Goal: Find specific page/section

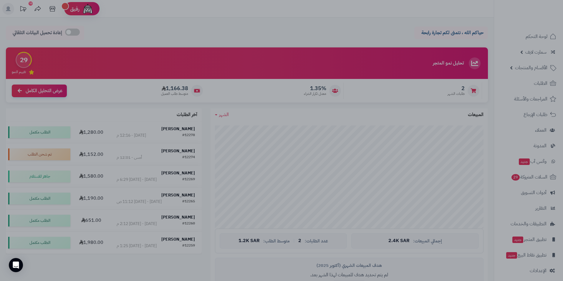
click at [440, 104] on div at bounding box center [281, 140] width 563 height 281
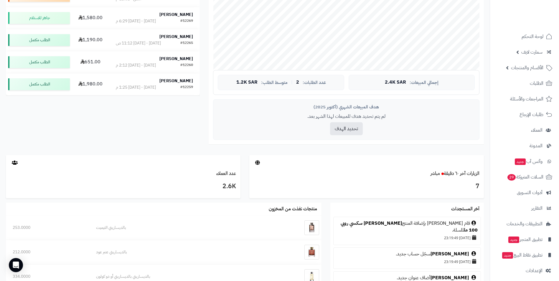
scroll to position [325, 0]
click at [405, 224] on link "[PERSON_NAME] سكسي روبي 100 مل" at bounding box center [409, 226] width 137 height 14
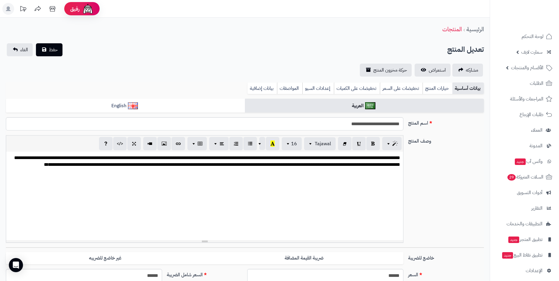
scroll to position [7, 0]
click at [433, 72] on span "استعراض" at bounding box center [437, 70] width 17 height 7
